Goal: Information Seeking & Learning: Learn about a topic

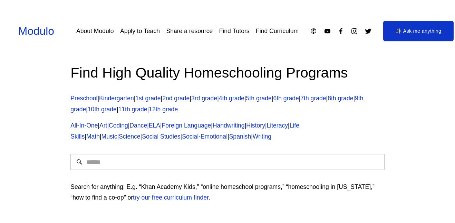
click at [225, 160] on input "Search" at bounding box center [227, 162] width 314 height 16
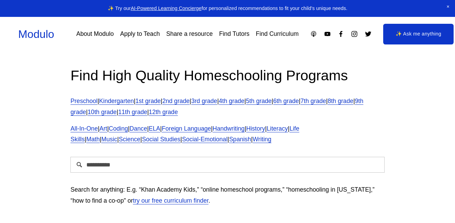
type input "**********"
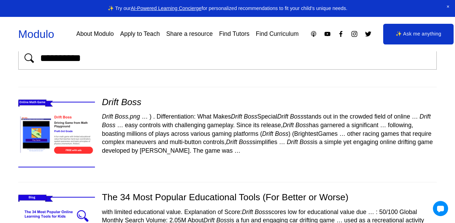
scroll to position [23, 0]
click at [83, 120] on img at bounding box center [56, 134] width 91 height 77
